Goal: Task Accomplishment & Management: Complete application form

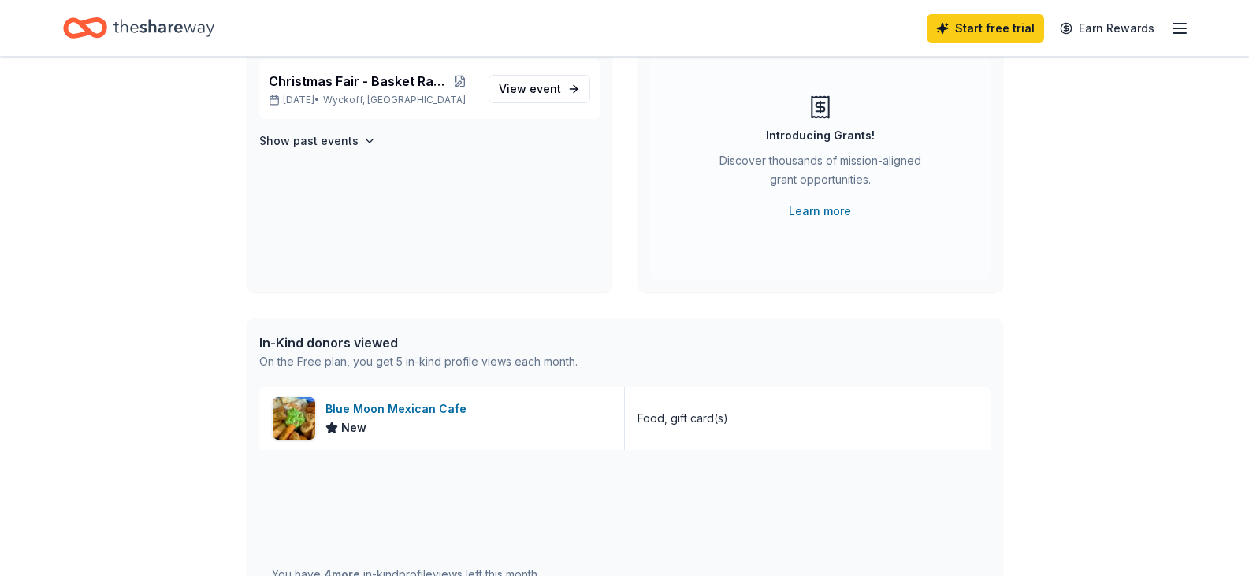
scroll to position [154, 0]
click at [401, 408] on div "Blue Moon Mexican Cafe" at bounding box center [399, 409] width 147 height 19
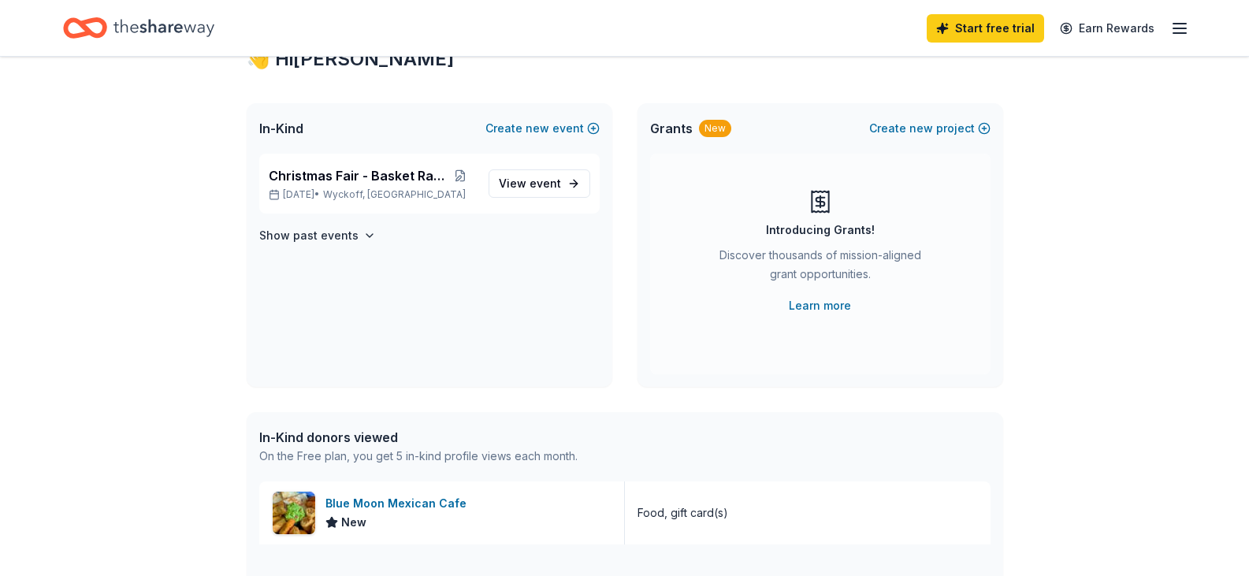
scroll to position [58, 0]
click at [526, 192] on span "View event" at bounding box center [530, 186] width 62 height 19
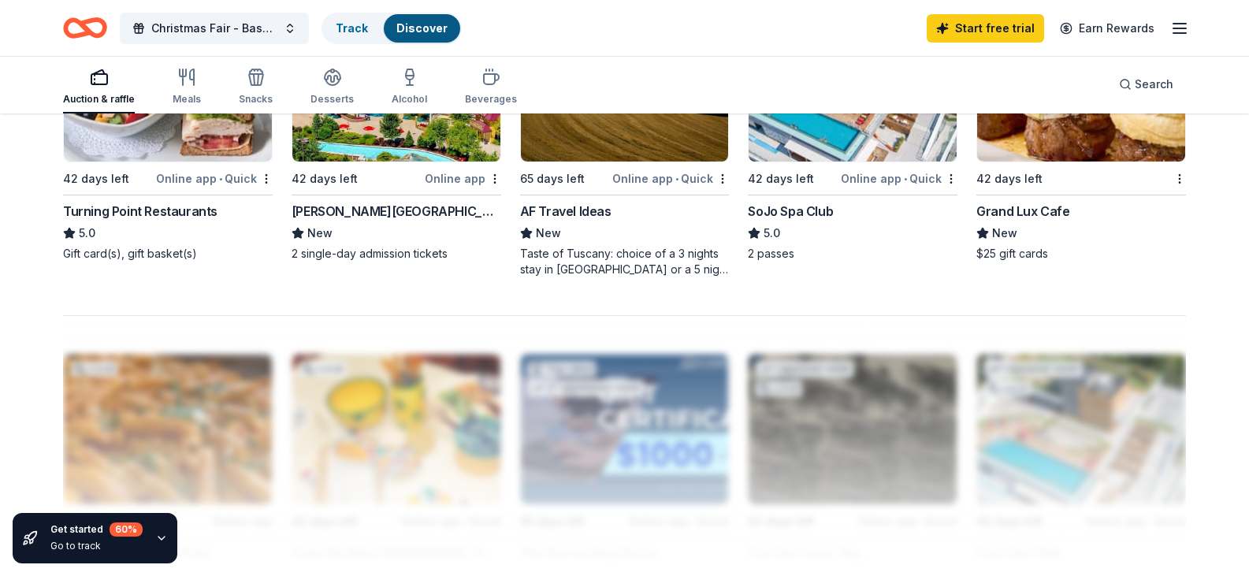
scroll to position [1195, 0]
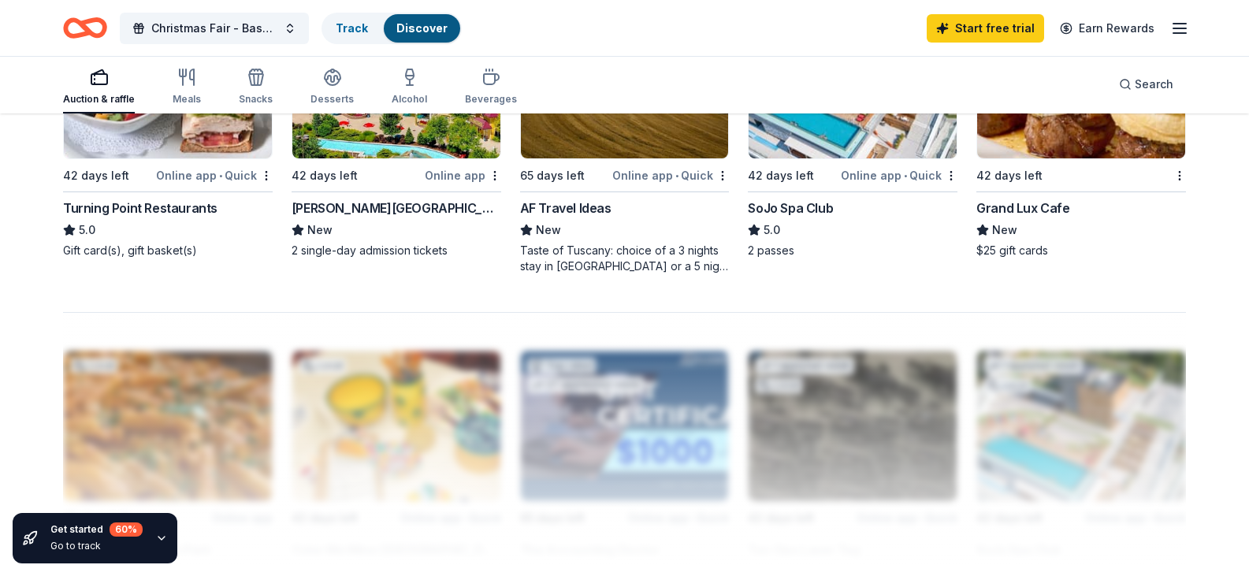
click at [883, 185] on div "Online app • Quick" at bounding box center [899, 176] width 117 height 20
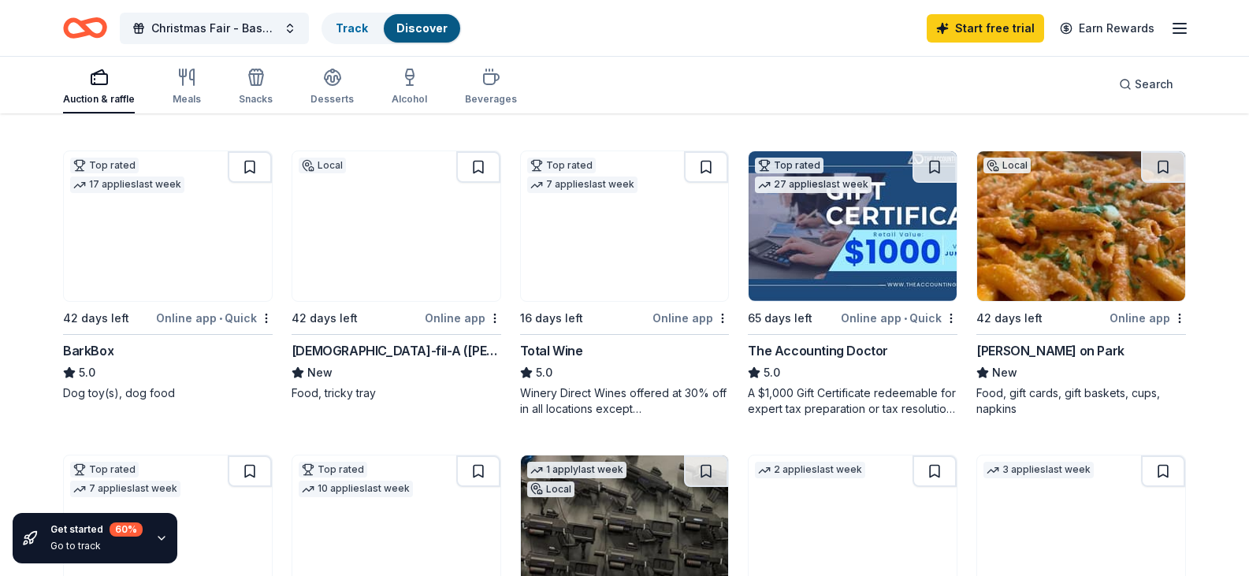
scroll to position [445, 0]
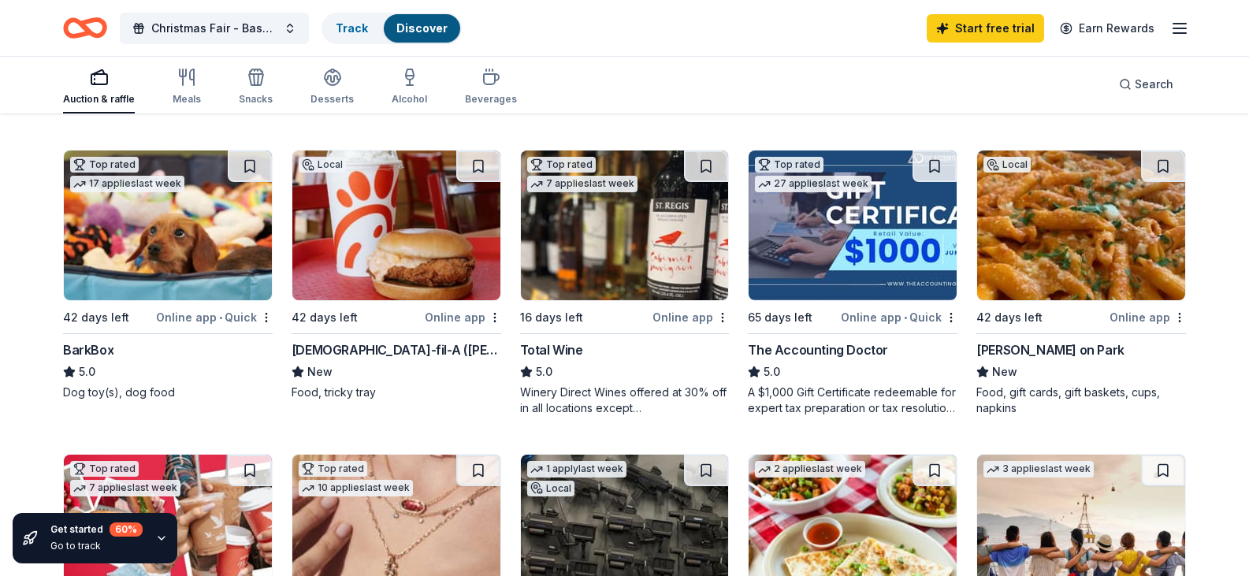
click at [393, 277] on img at bounding box center [396, 226] width 208 height 150
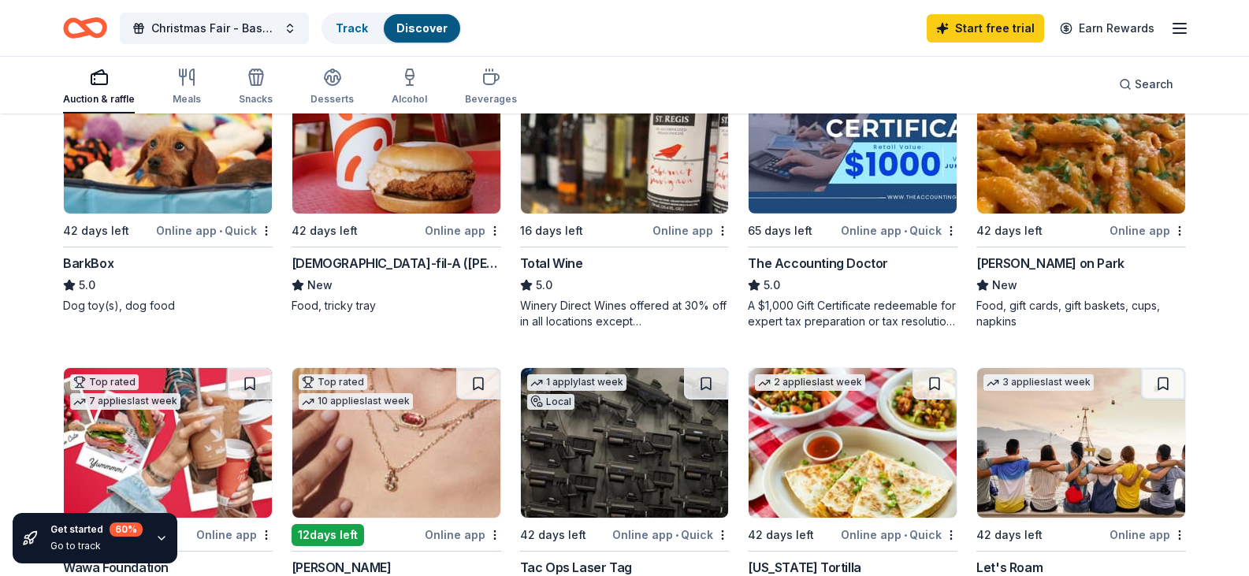
click at [1063, 214] on img at bounding box center [1081, 139] width 208 height 150
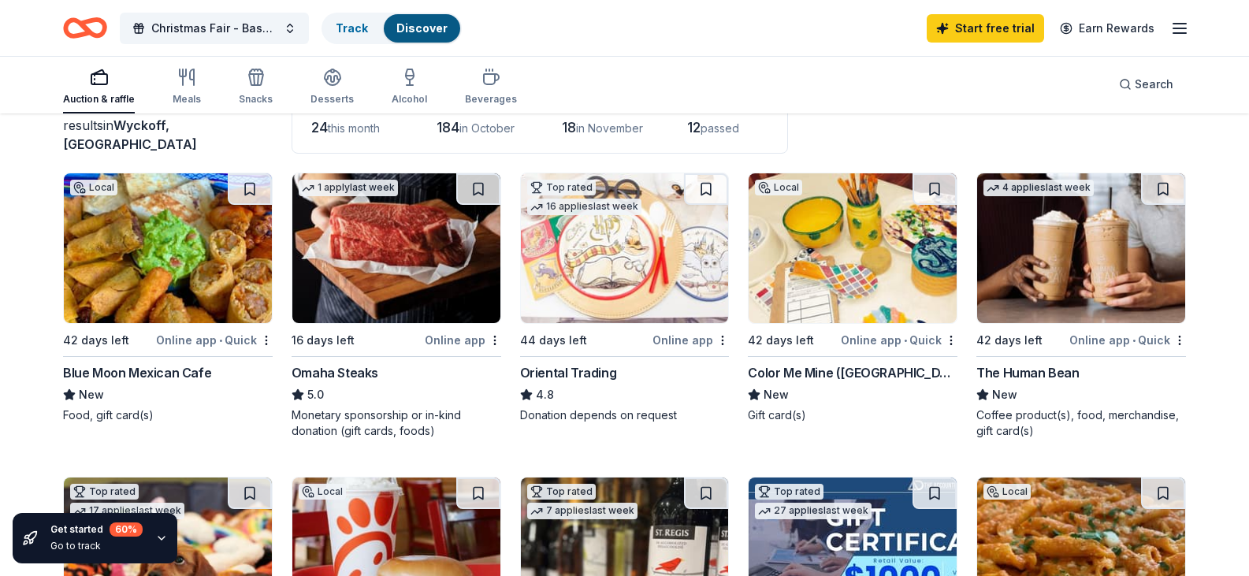
scroll to position [116, 0]
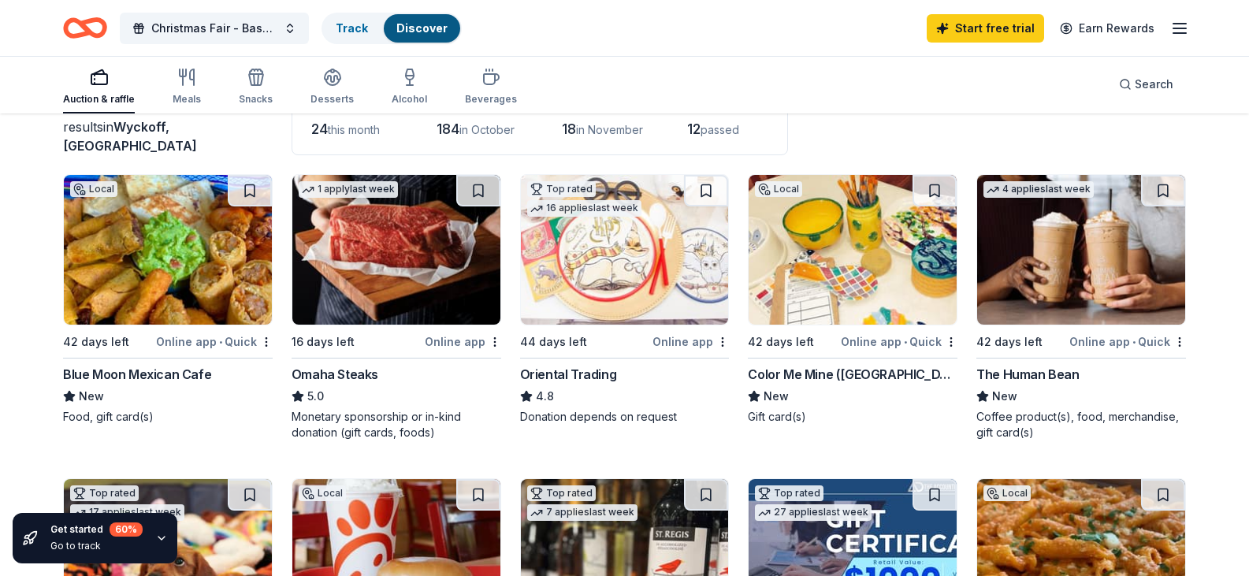
click at [842, 289] on img at bounding box center [853, 250] width 208 height 150
click at [400, 292] on img at bounding box center [396, 250] width 208 height 150
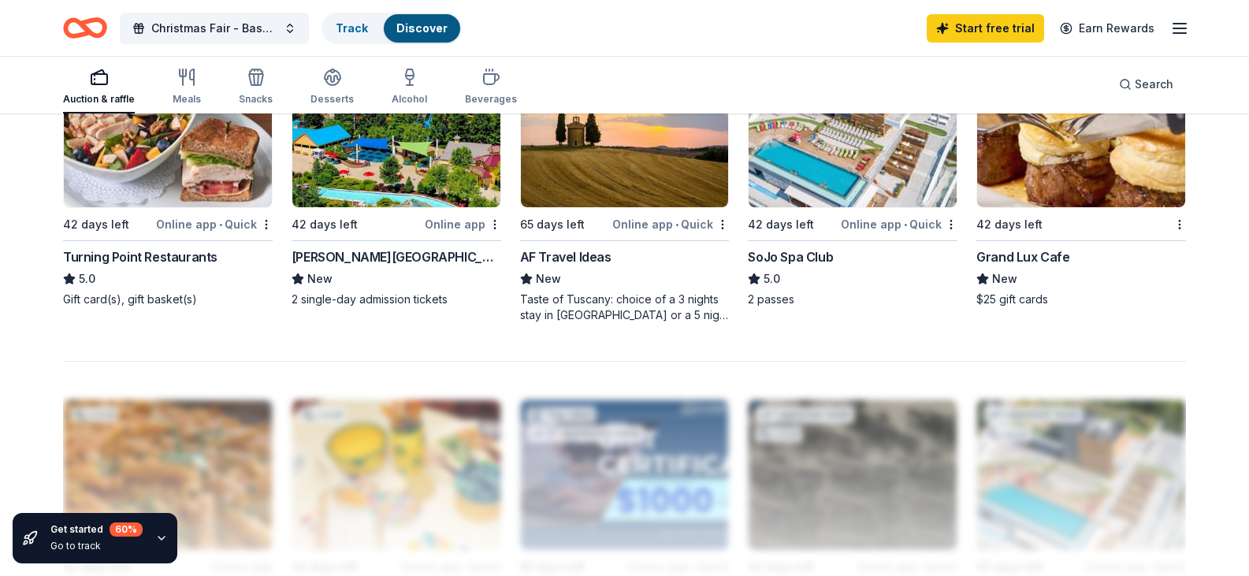
scroll to position [1147, 0]
click at [1053, 206] on img at bounding box center [1081, 132] width 208 height 150
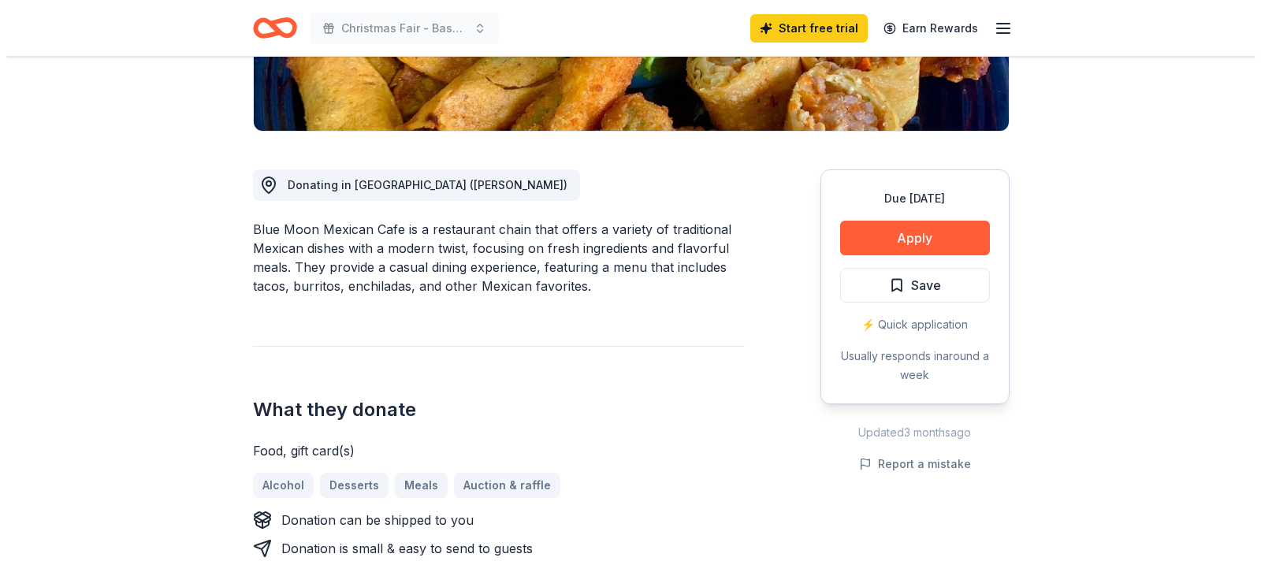
scroll to position [351, 0]
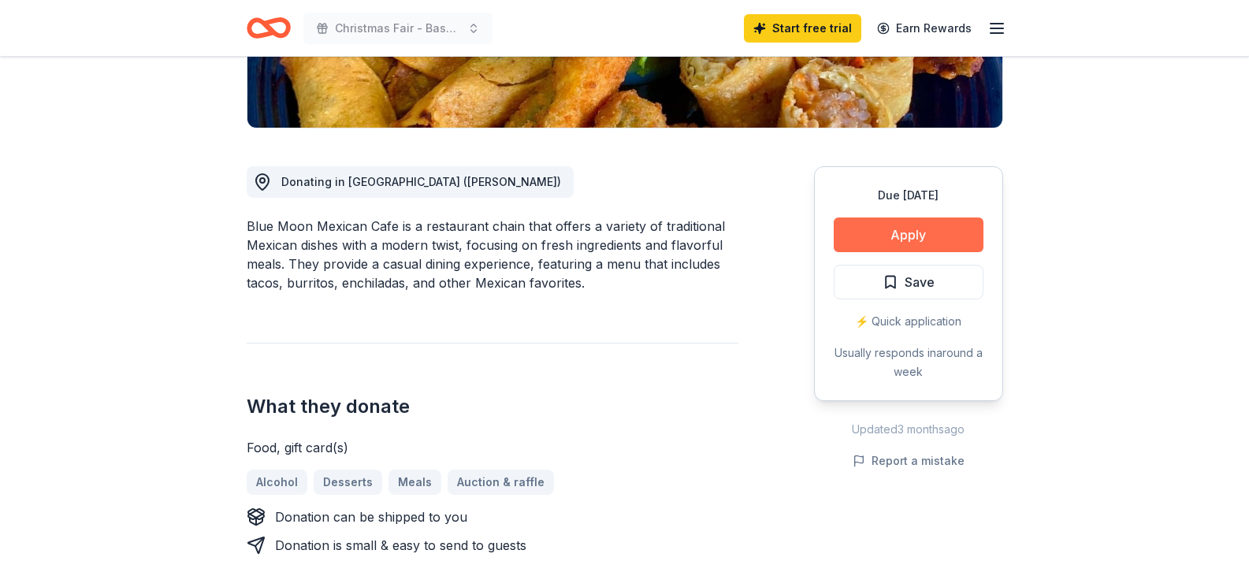
click at [918, 232] on button "Apply" at bounding box center [909, 235] width 150 height 35
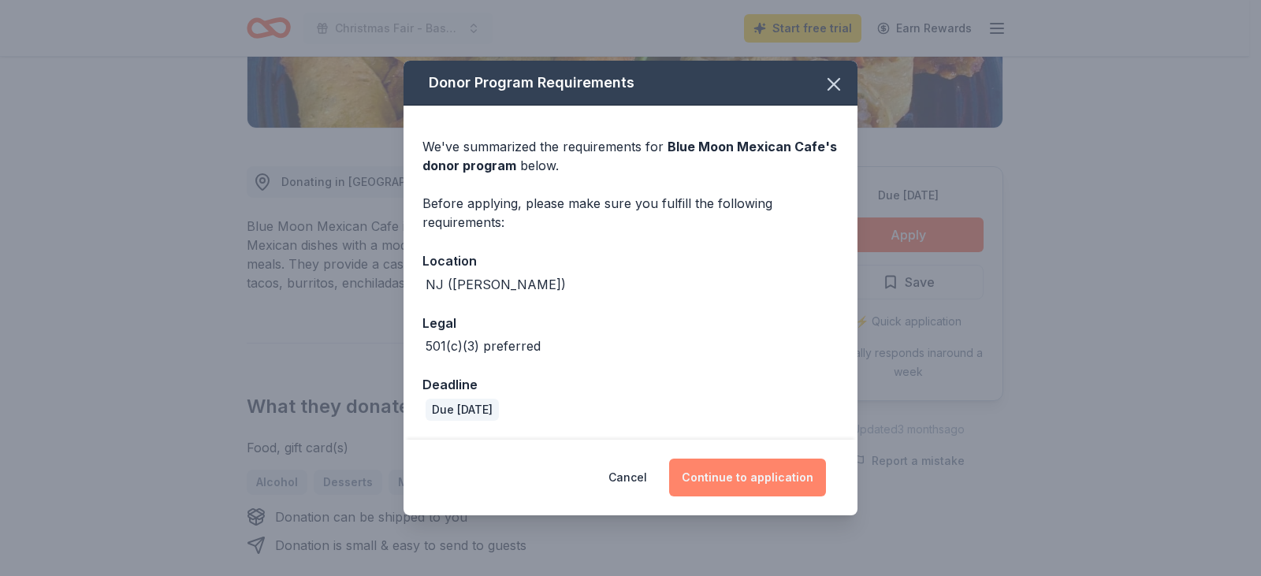
click at [724, 476] on button "Continue to application" at bounding box center [747, 478] width 157 height 38
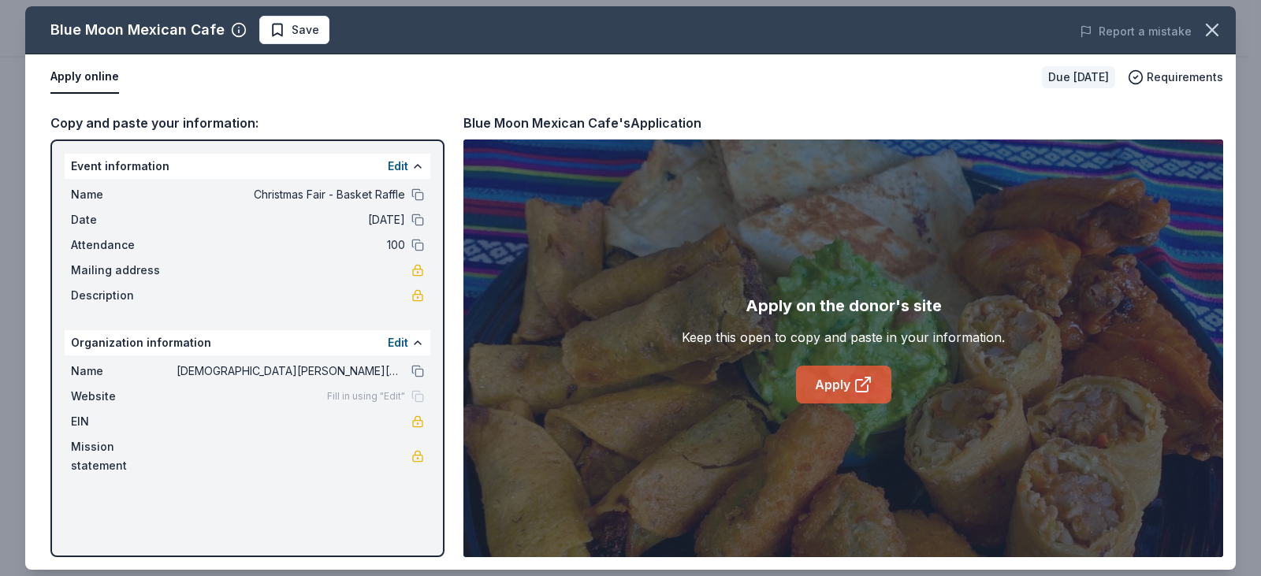
click at [840, 385] on link "Apply" at bounding box center [843, 385] width 95 height 38
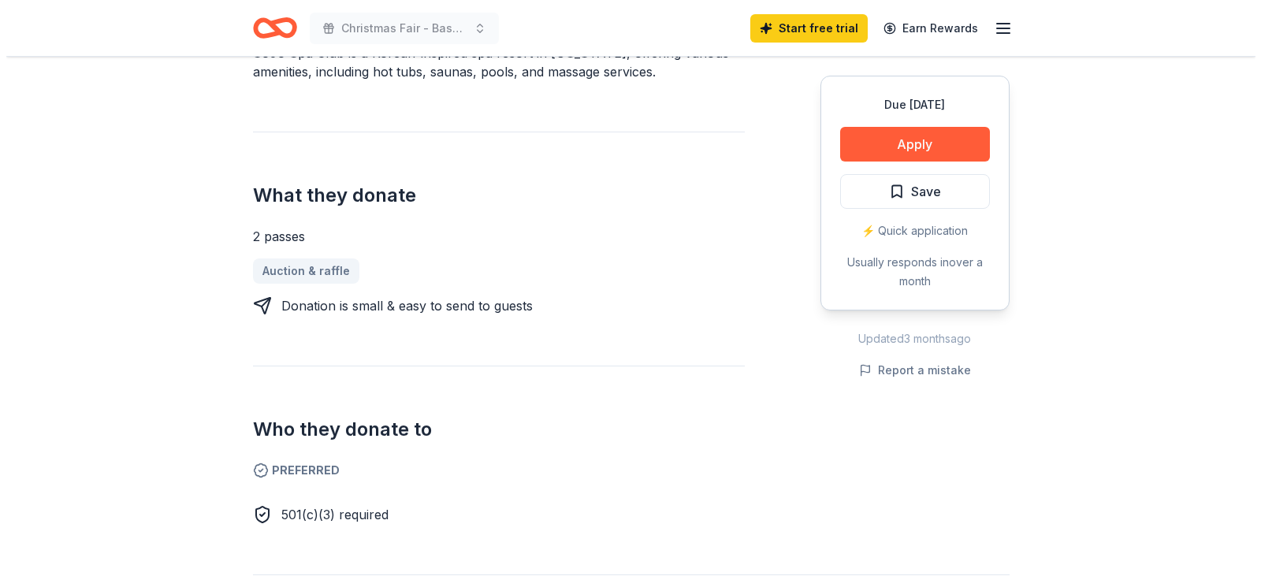
scroll to position [523, 0]
click at [923, 138] on button "Apply" at bounding box center [909, 144] width 150 height 35
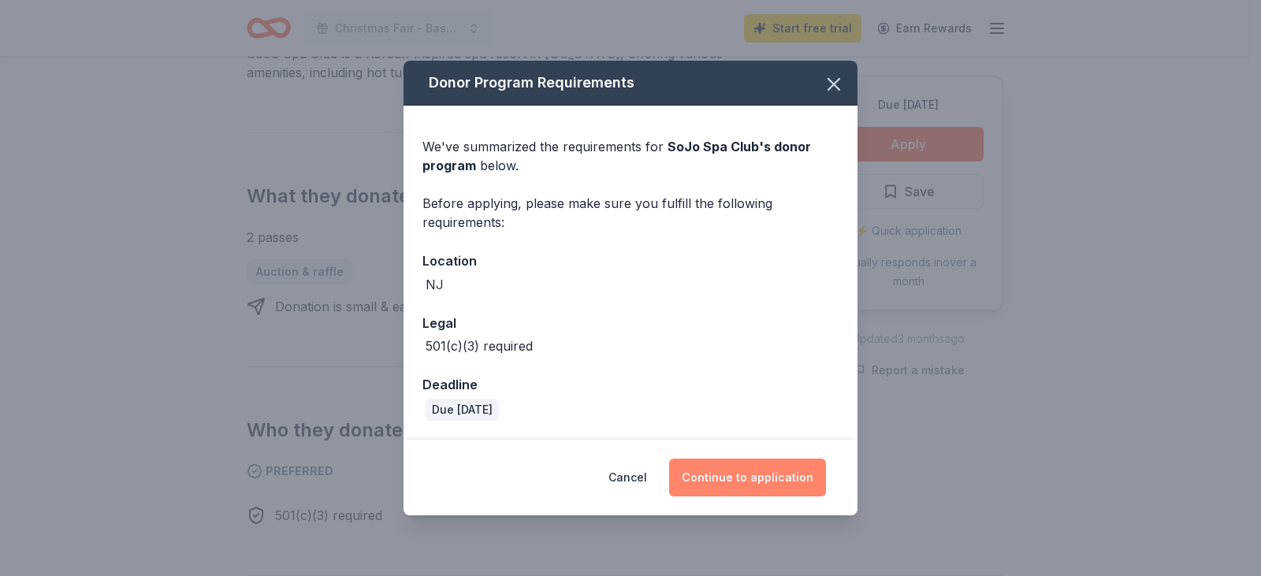
click at [742, 475] on button "Continue to application" at bounding box center [747, 478] width 157 height 38
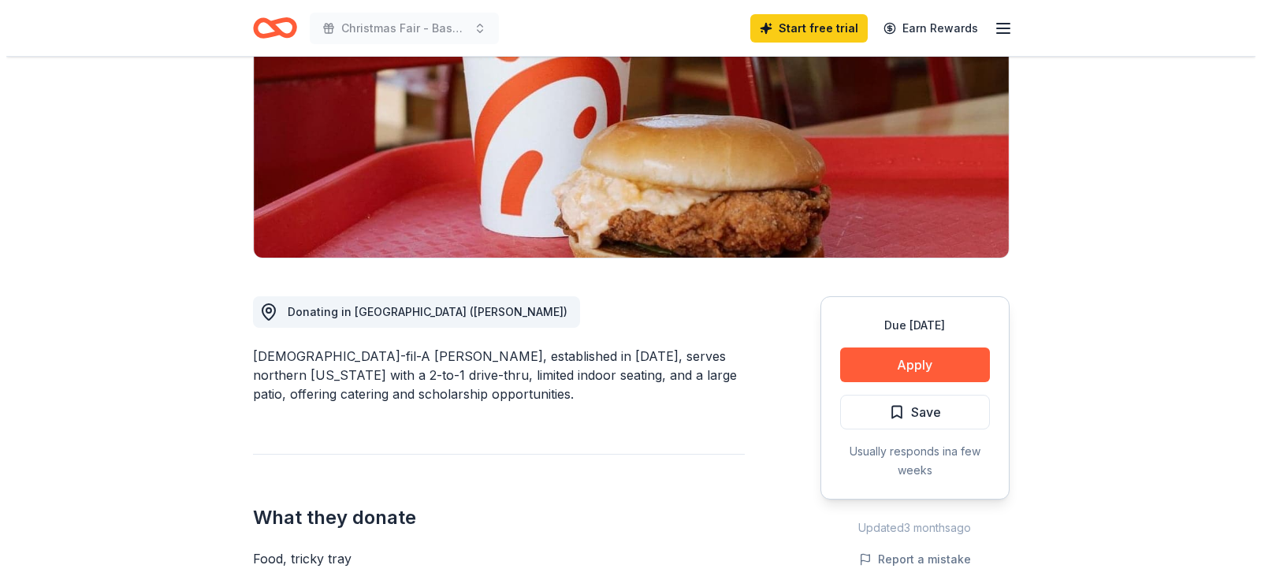
scroll to position [233, 0]
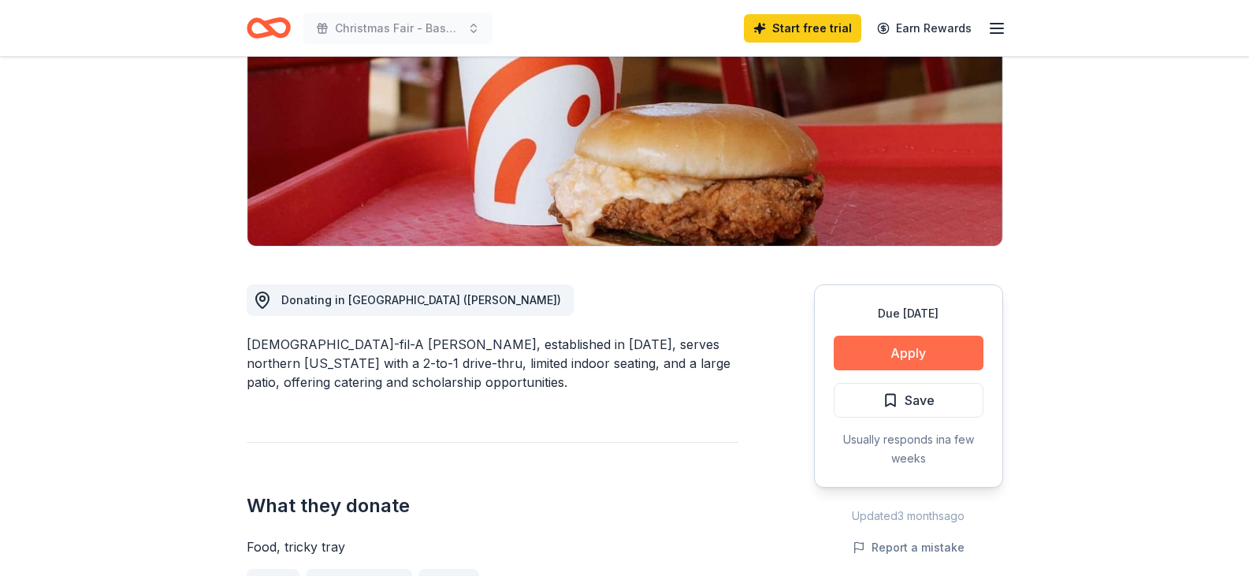
click at [880, 355] on button "Apply" at bounding box center [909, 353] width 150 height 35
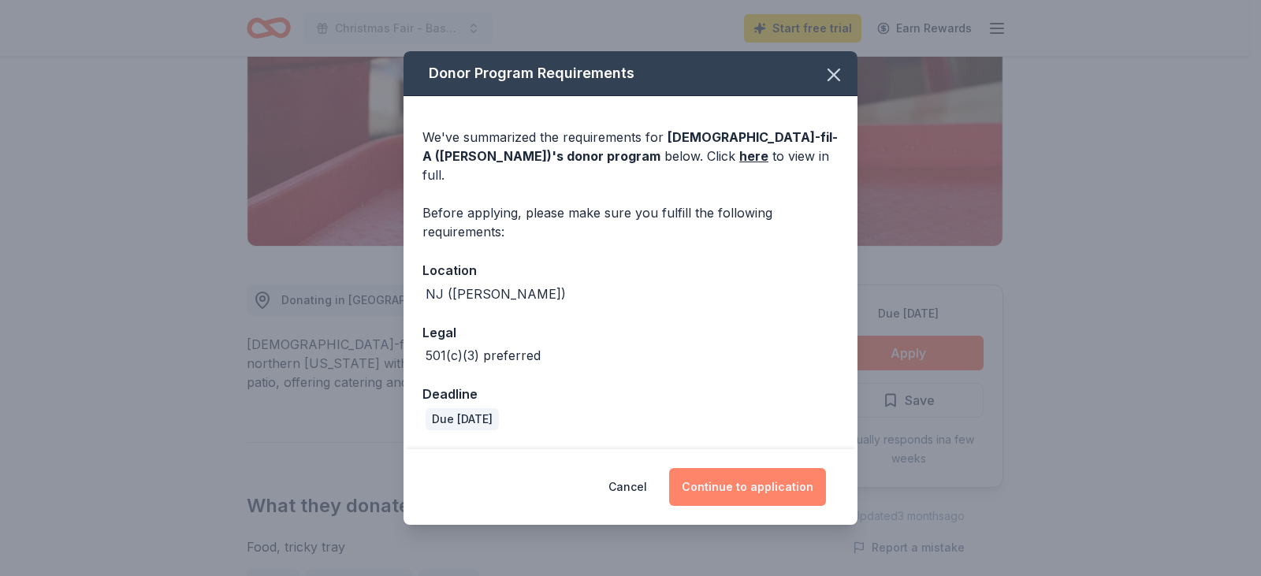
click at [735, 475] on button "Continue to application" at bounding box center [747, 487] width 157 height 38
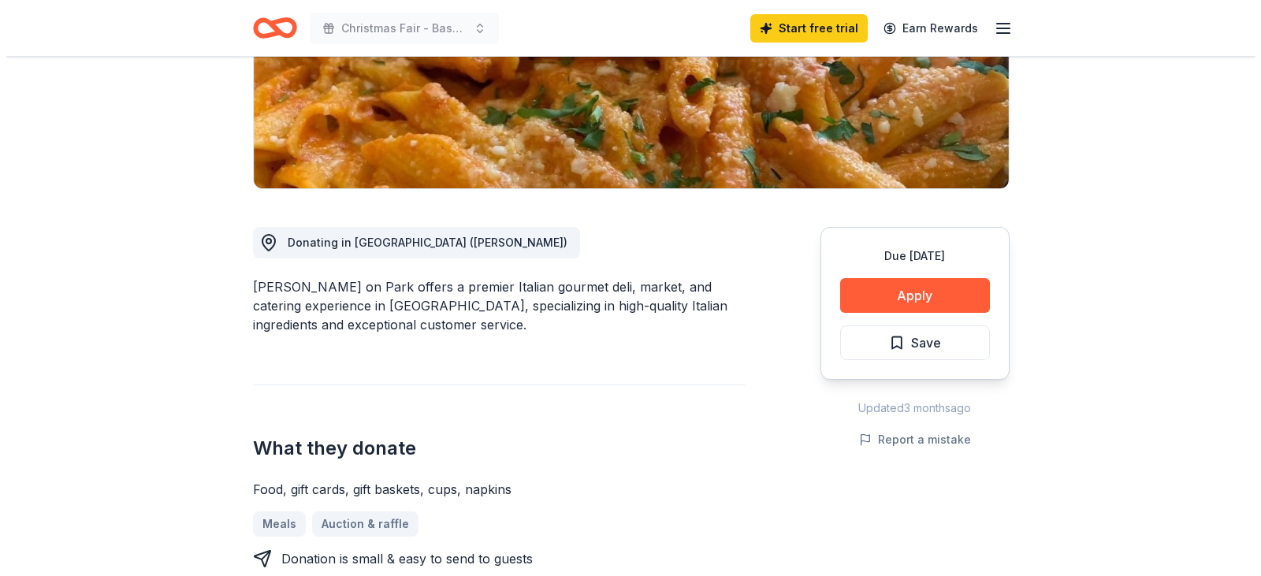
scroll to position [292, 0]
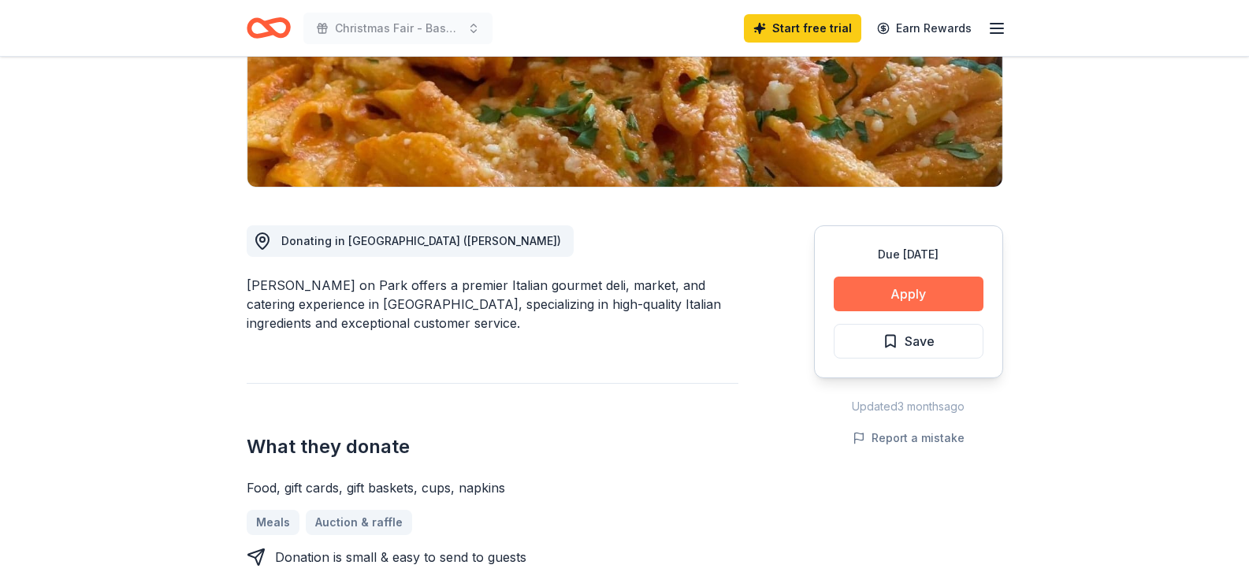
click at [910, 288] on button "Apply" at bounding box center [909, 294] width 150 height 35
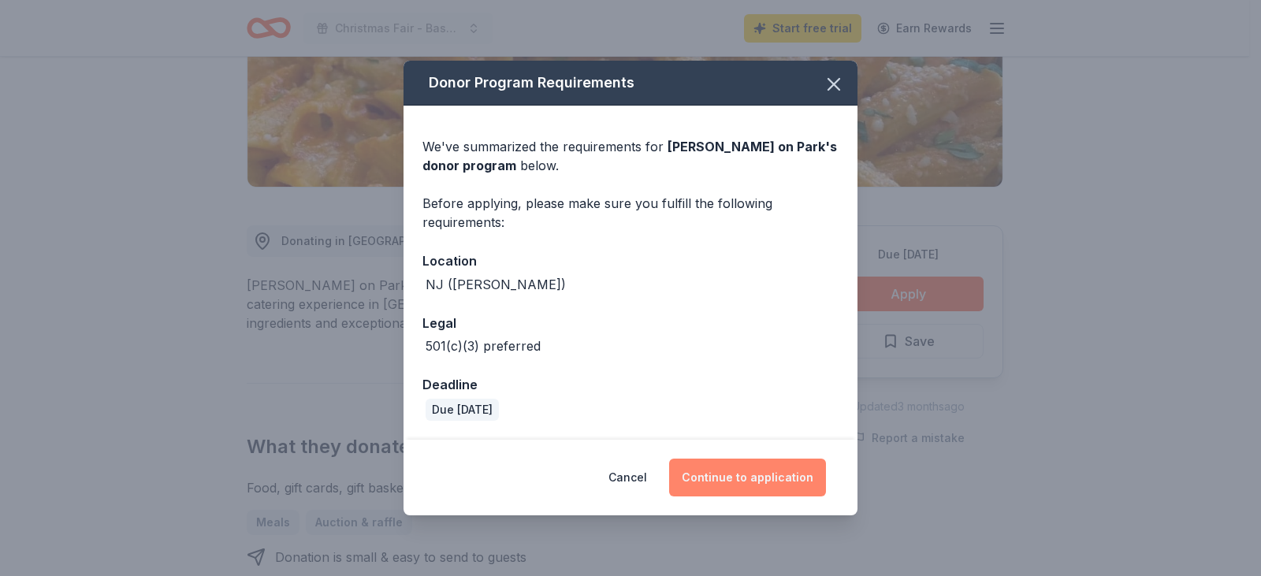
click at [747, 481] on button "Continue to application" at bounding box center [747, 478] width 157 height 38
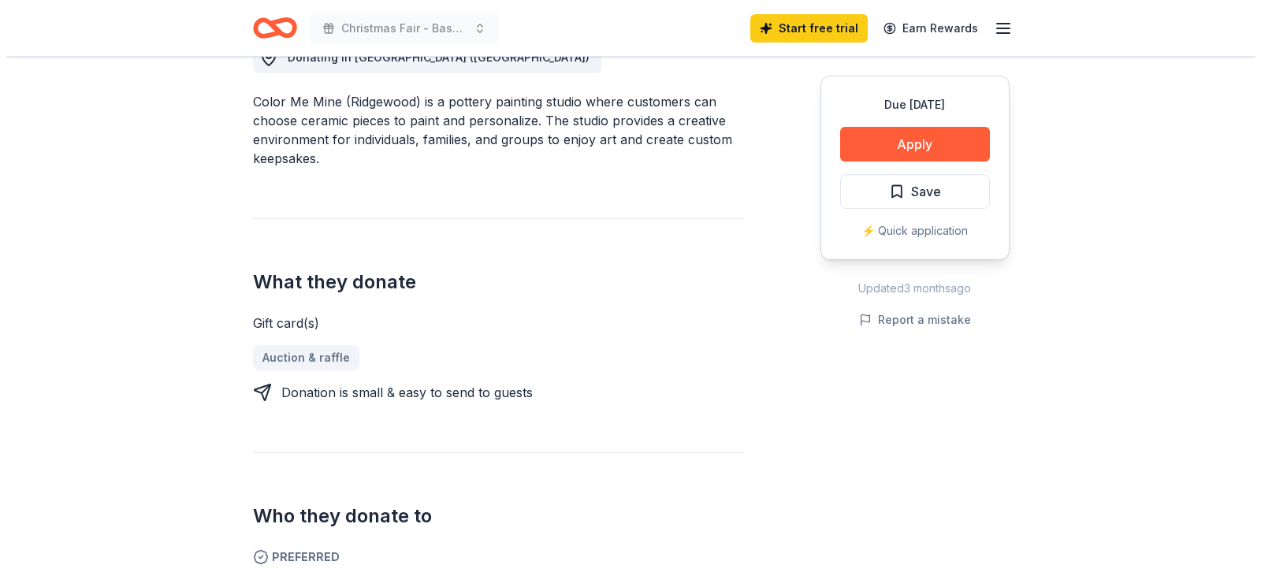
scroll to position [474, 0]
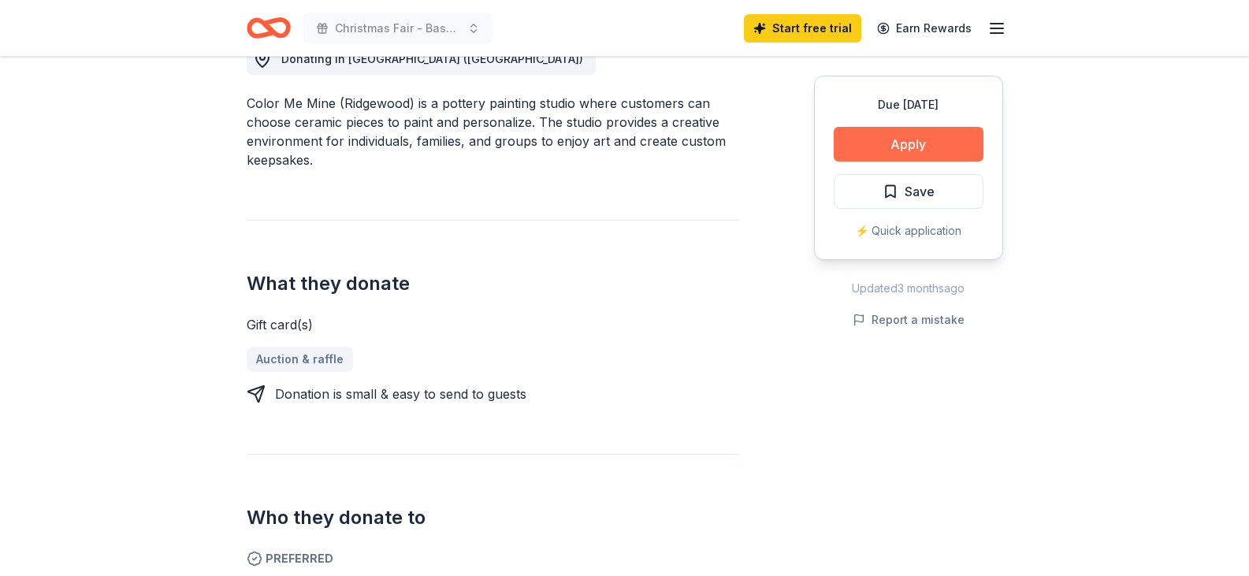
click at [925, 140] on button "Apply" at bounding box center [909, 144] width 150 height 35
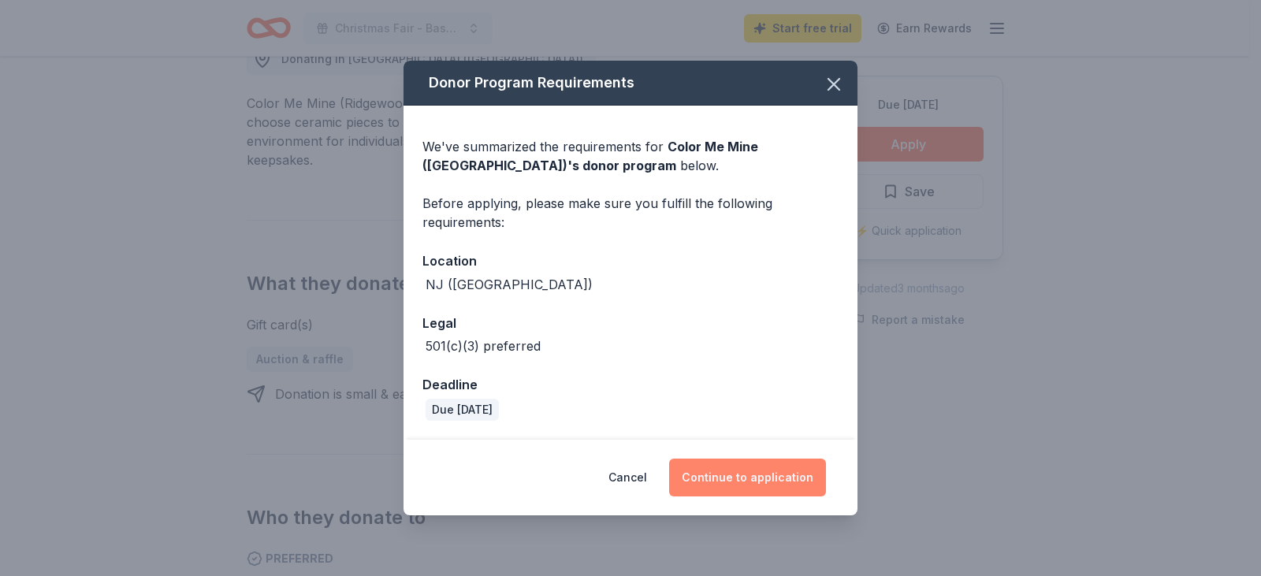
click at [750, 478] on button "Continue to application" at bounding box center [747, 478] width 157 height 38
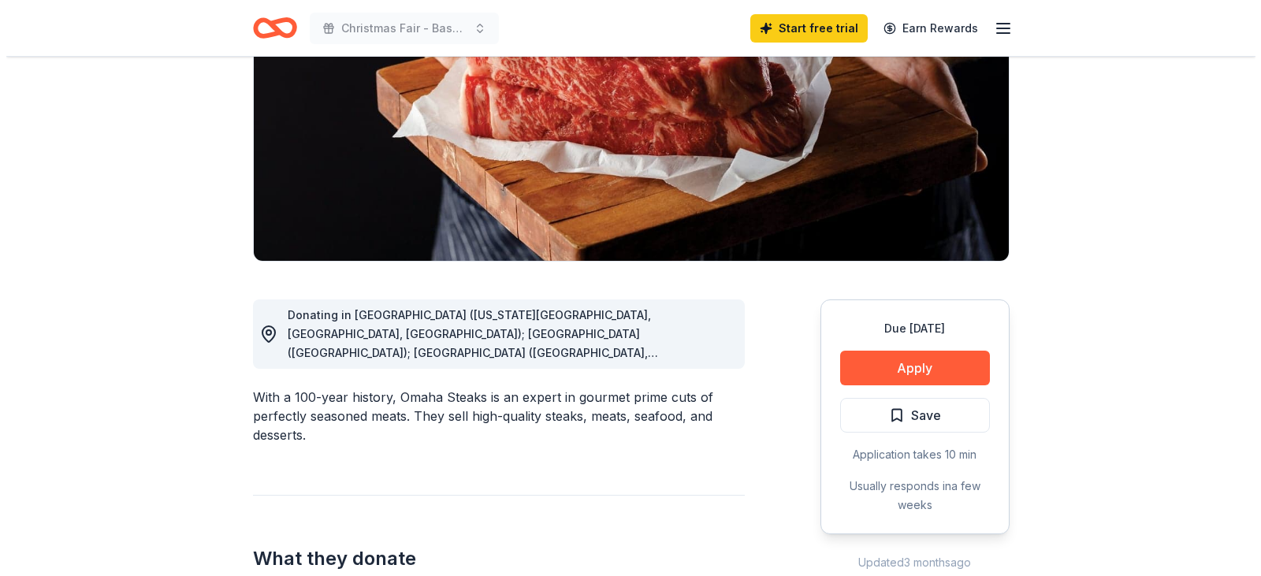
scroll to position [221, 0]
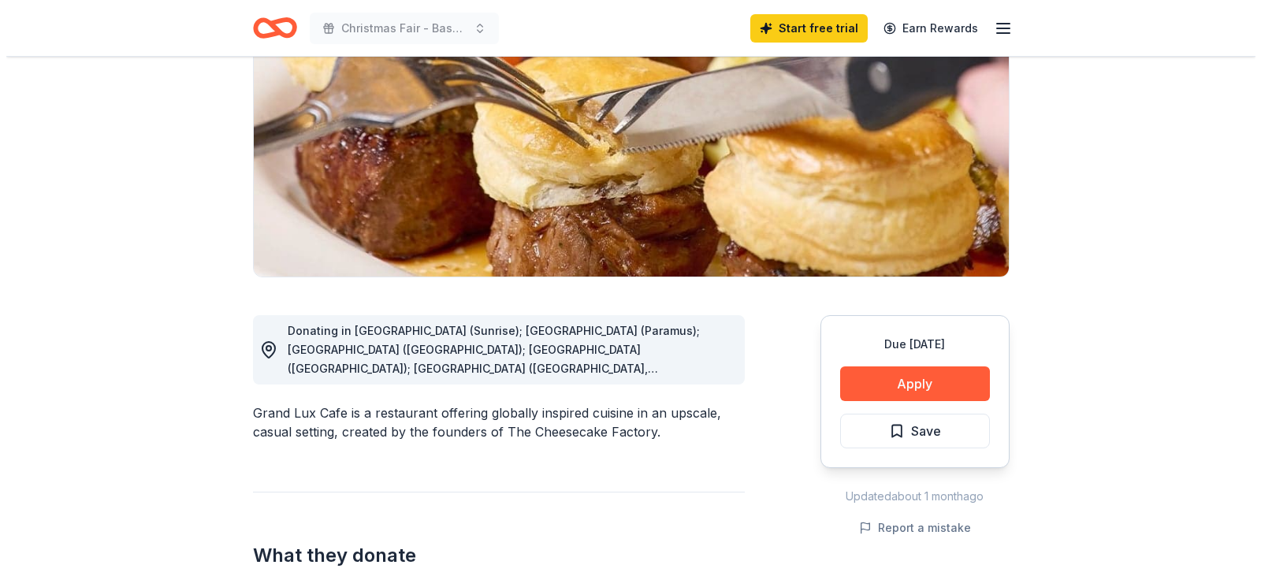
scroll to position [208, 0]
